Goal: Task Accomplishment & Management: Complete application form

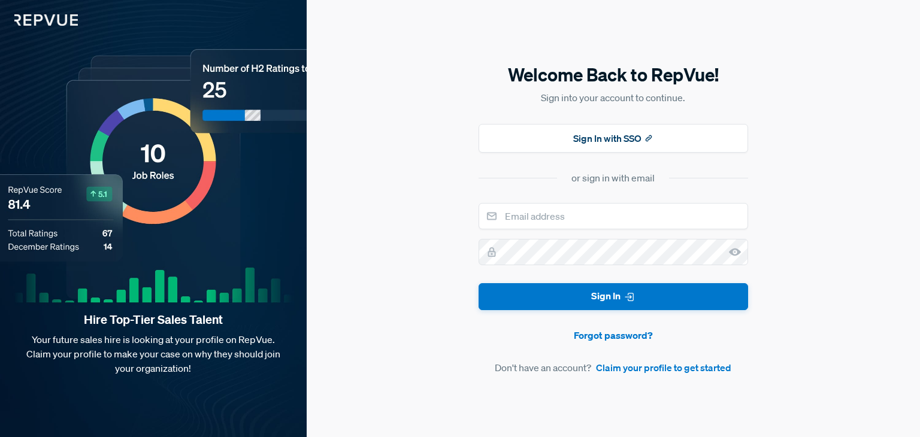
drag, startPoint x: 478, startPoint y: 257, endPoint x: 491, endPoint y: 198, distance: 60.8
click at [491, 197] on div "Welcome Back to RepVue! Sign into your account to continue. Sign In with SSO or…" at bounding box center [614, 218] width 614 height 437
click at [567, 235] on form "Sign In Forgot password? Don't have an account? Claim your profile to get start…" at bounding box center [614, 288] width 270 height 171
click at [566, 228] on input "email" at bounding box center [614, 216] width 270 height 26
type input "[EMAIL_ADDRESS][DOMAIN_NAME]"
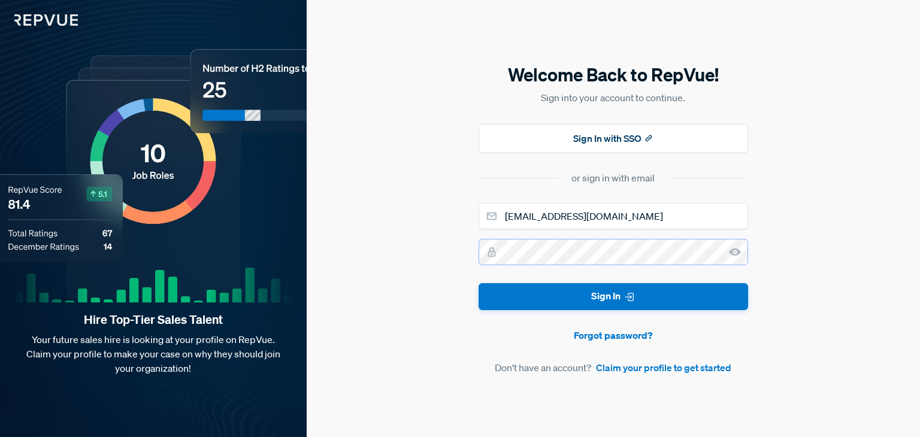
click at [479, 283] on button "Sign In" at bounding box center [614, 296] width 270 height 27
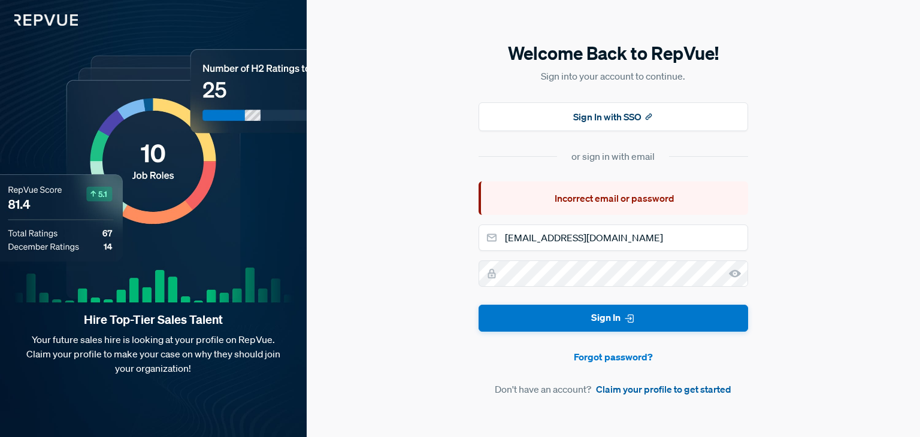
click at [639, 388] on link "Claim your profile to get started" at bounding box center [663, 389] width 135 height 14
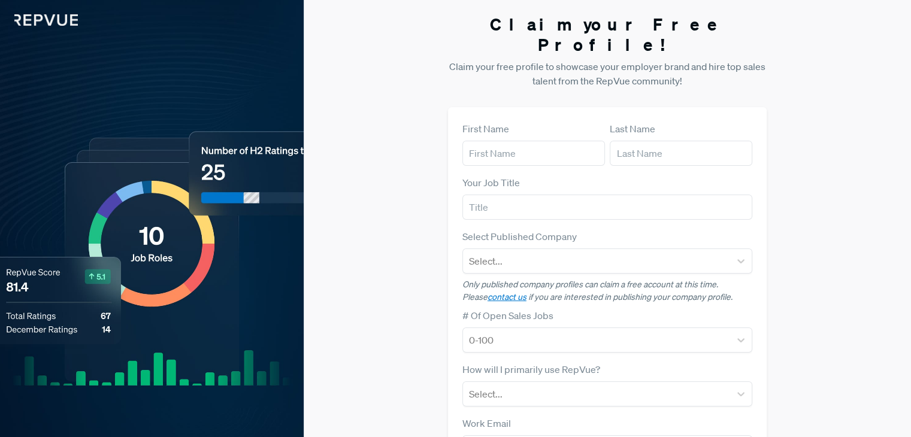
click at [527, 122] on div "First Name" at bounding box center [534, 144] width 143 height 44
click at [526, 141] on input "text" at bounding box center [534, 153] width 143 height 25
type input "Tsiriniavo"
click at [621, 141] on input "text" at bounding box center [681, 153] width 143 height 25
click at [661, 141] on input "text" at bounding box center [681, 153] width 143 height 25
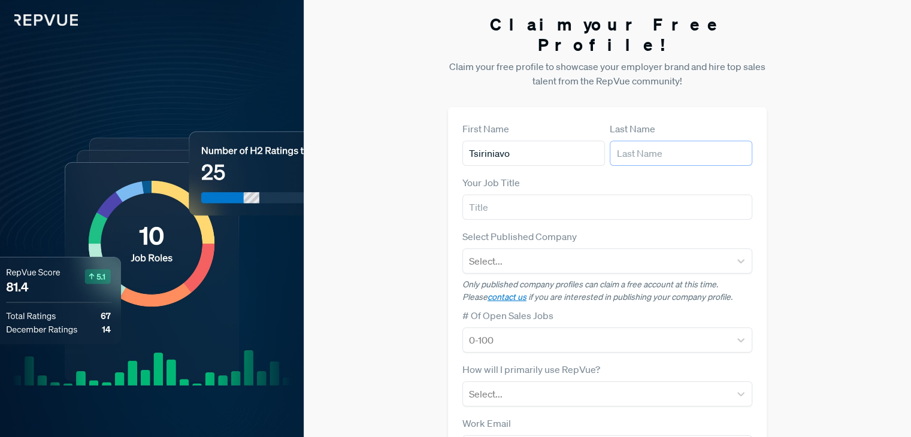
type input "Rabemananjara"
click at [597, 195] on input "text" at bounding box center [608, 207] width 290 height 25
type input "Sales Professional"
click at [575, 253] on div at bounding box center [596, 261] width 255 height 17
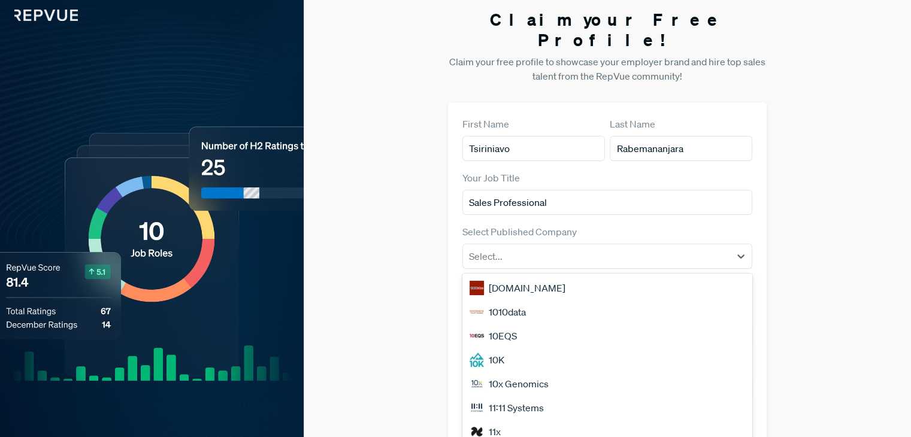
click at [856, 259] on div "Claim your Free Profile! Claim your free profile to showcase your employer bran…" at bounding box center [608, 296] width 608 height 603
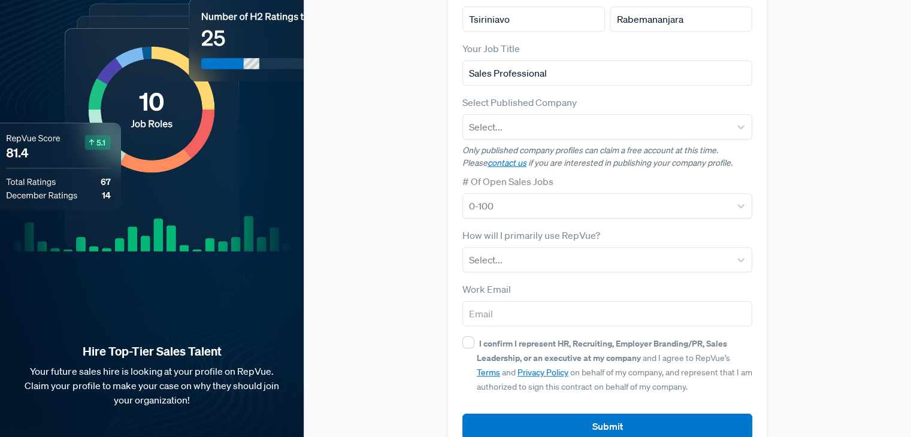
scroll to position [135, 0]
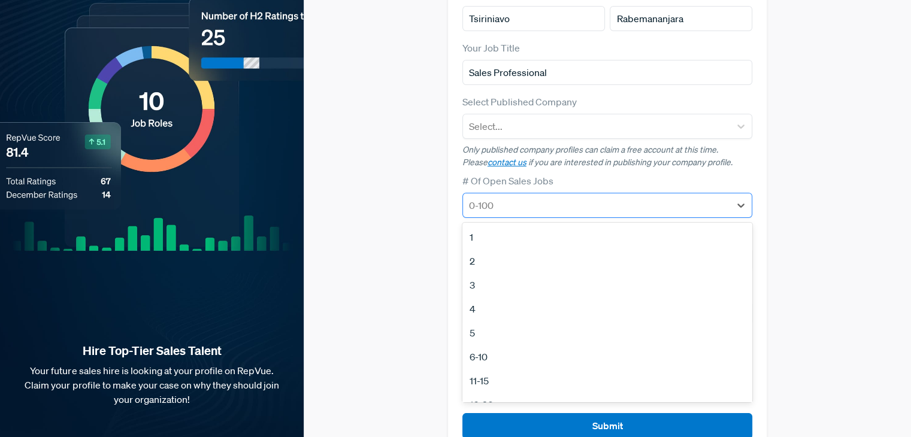
click at [558, 197] on div at bounding box center [596, 205] width 255 height 17
click at [533, 345] on div "6-10" at bounding box center [608, 357] width 290 height 24
click at [546, 197] on div at bounding box center [596, 205] width 255 height 17
click at [542, 225] on div "1" at bounding box center [608, 237] width 290 height 24
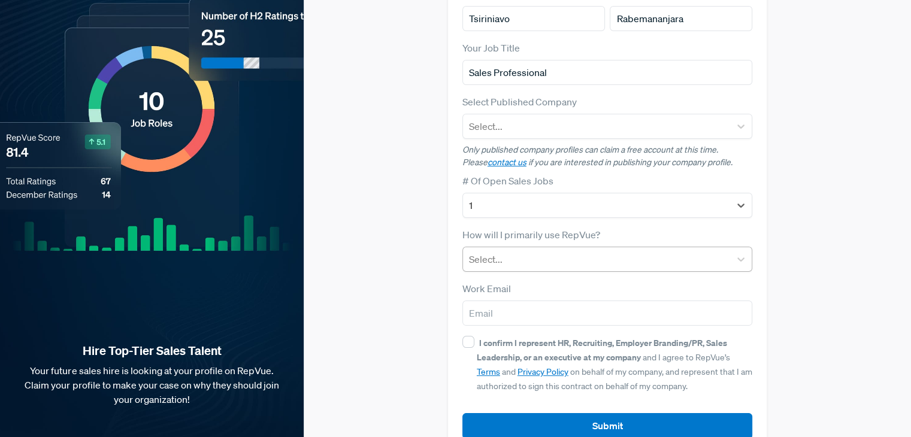
click at [558, 251] on div at bounding box center [596, 259] width 255 height 17
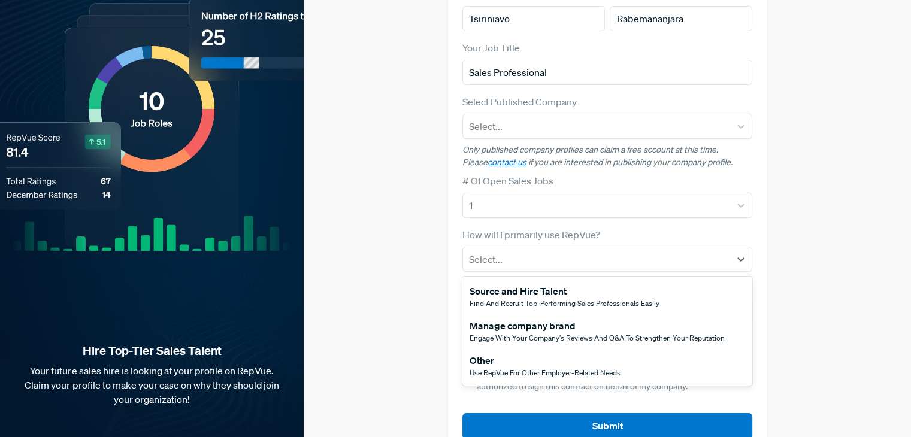
click at [572, 368] on span "Use RepVue for other employer-related needs" at bounding box center [545, 373] width 151 height 10
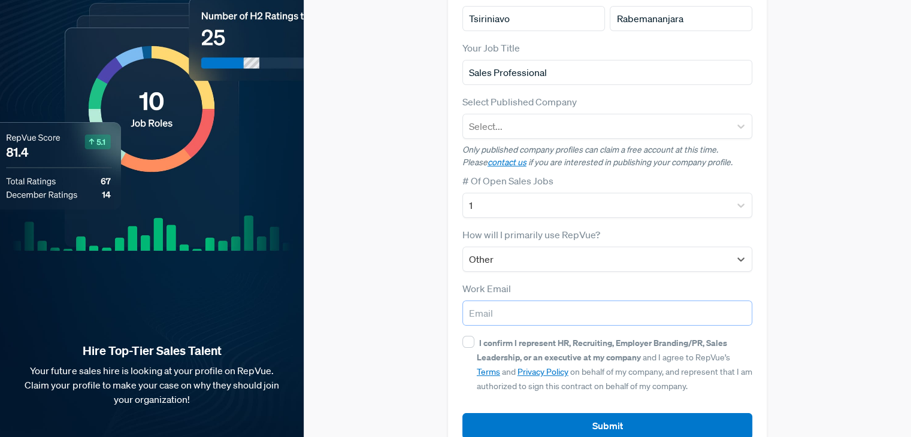
click at [551, 301] on input "email" at bounding box center [608, 313] width 290 height 25
type input "[EMAIL_ADDRESS][DOMAIN_NAME]"
click at [460, 329] on div "First Name [PERSON_NAME] Last Name Rabemananjara Your Job Title Sales Professio…" at bounding box center [607, 212] width 319 height 481
click at [463, 336] on input "I confirm I represent HR, Recruiting, Employer Branding/PR, Sales Leadership, o…" at bounding box center [469, 342] width 12 height 12
checkbox input "true"
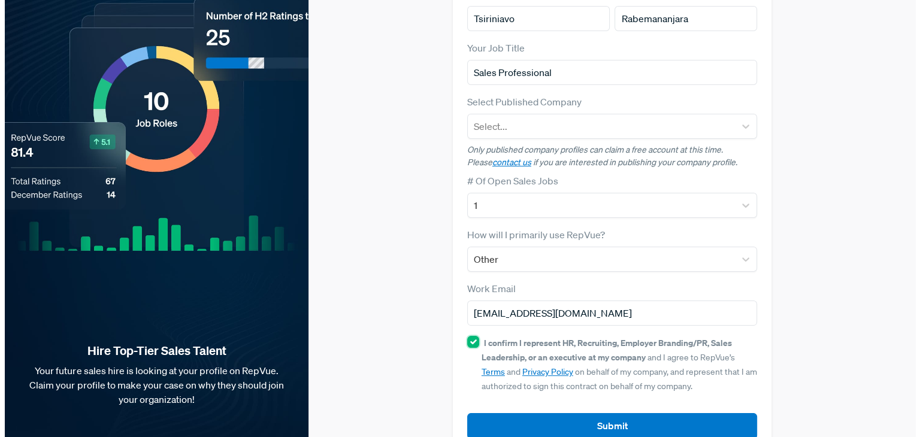
scroll to position [0, 0]
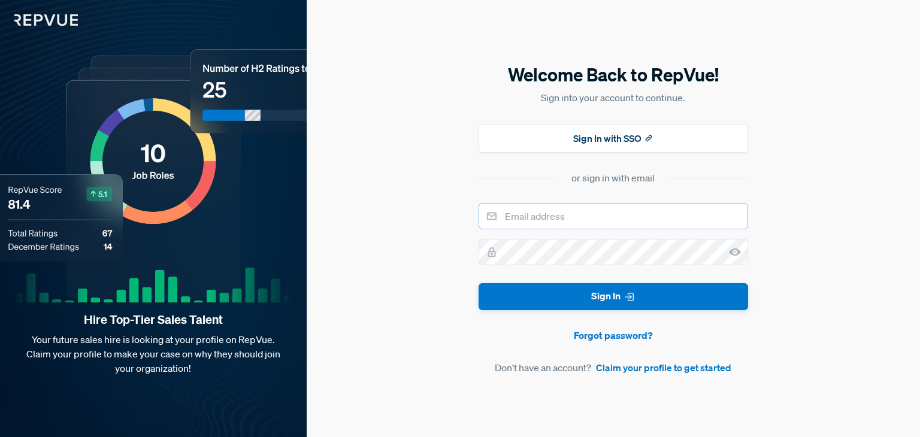
click at [632, 220] on input "email" at bounding box center [614, 216] width 270 height 26
type input "[EMAIL_ADDRESS][DOMAIN_NAME]"
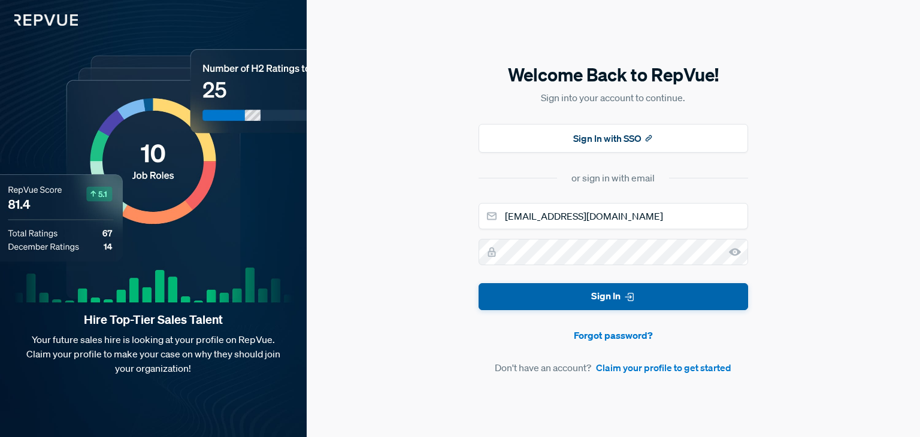
click at [570, 294] on button "Sign In" at bounding box center [614, 296] width 270 height 27
